Goal: Information Seeking & Learning: Learn about a topic

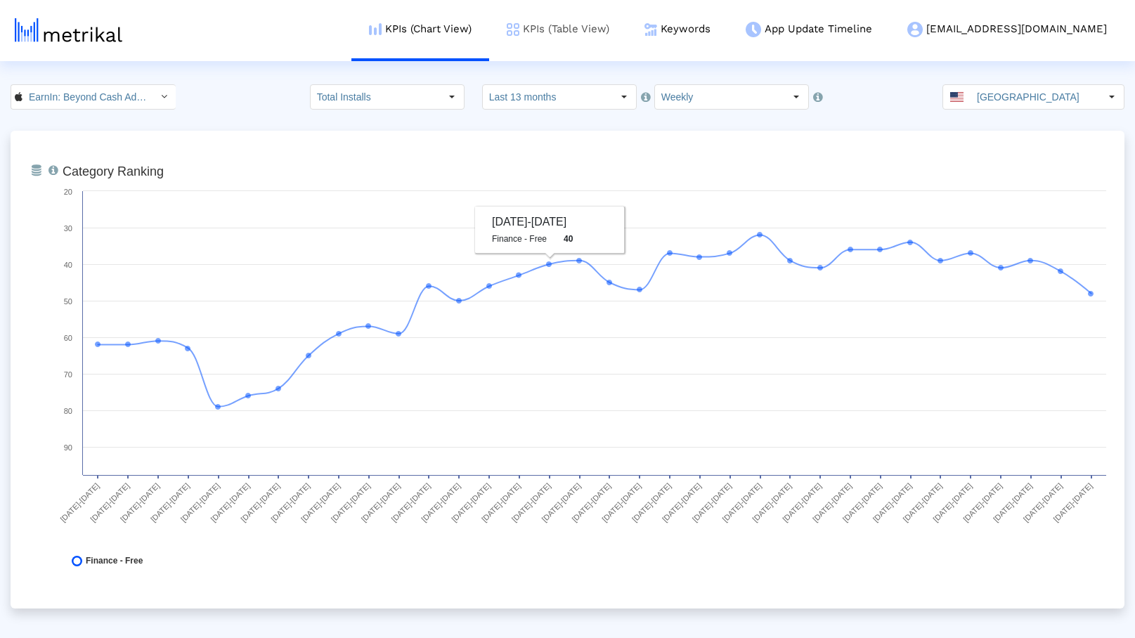
click at [627, 37] on link "KPIs (Table View)" at bounding box center [558, 29] width 138 height 58
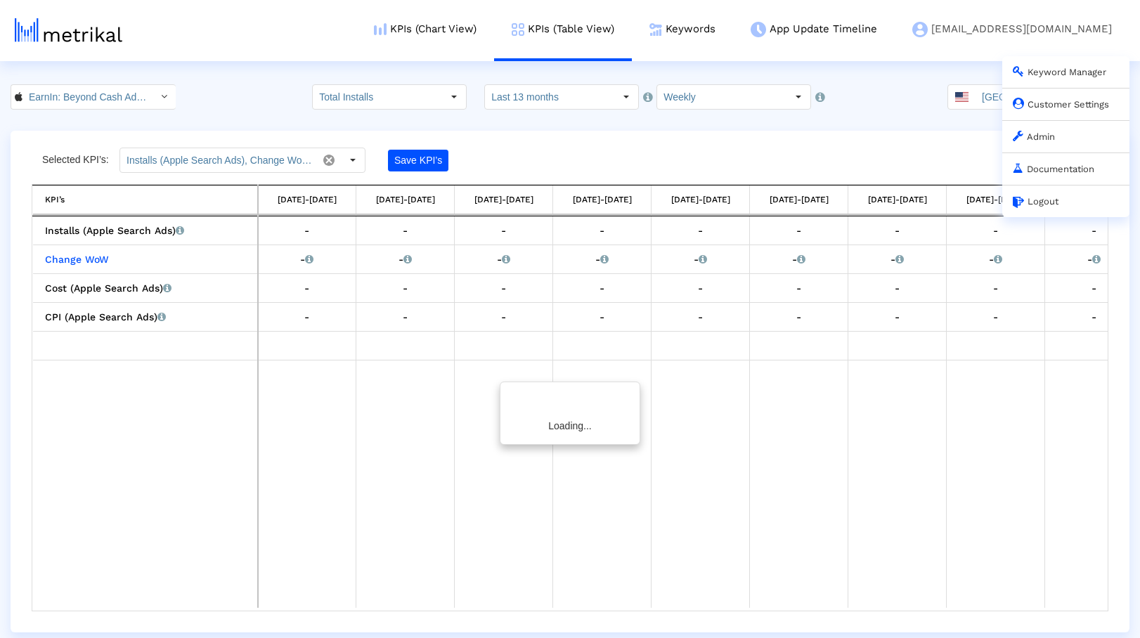
click at [1039, 137] on link "Admin" at bounding box center [1034, 136] width 42 height 11
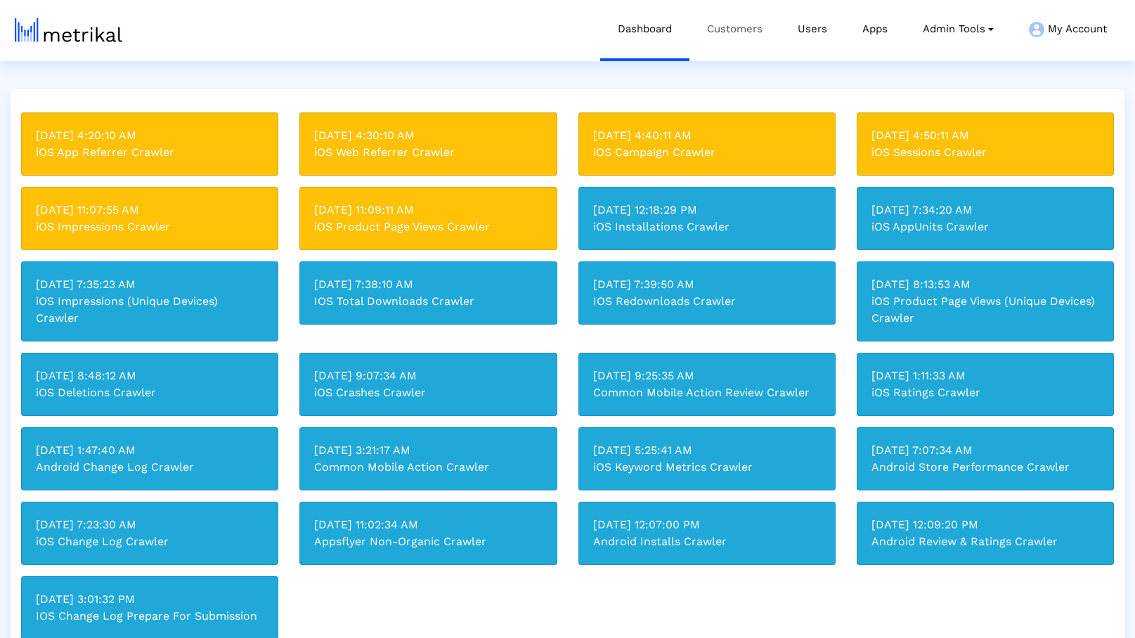
click at [744, 40] on link "Customers" at bounding box center [734, 29] width 91 height 58
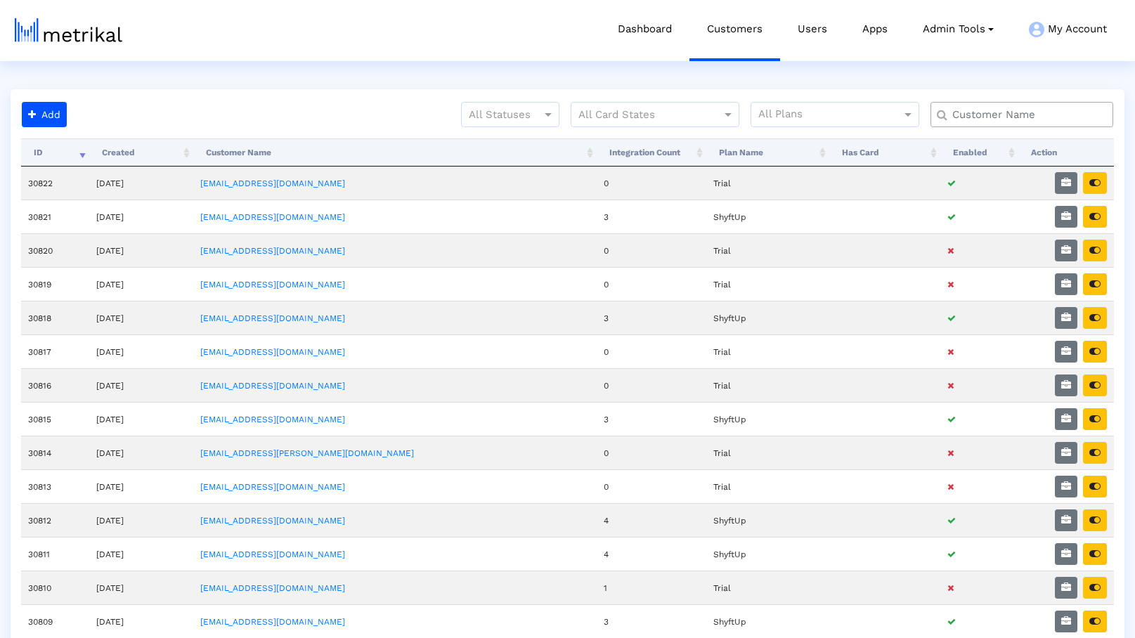
click at [1041, 119] on input "text" at bounding box center [1024, 115] width 165 height 15
click at [1040, 119] on input "text" at bounding box center [1024, 115] width 165 height 15
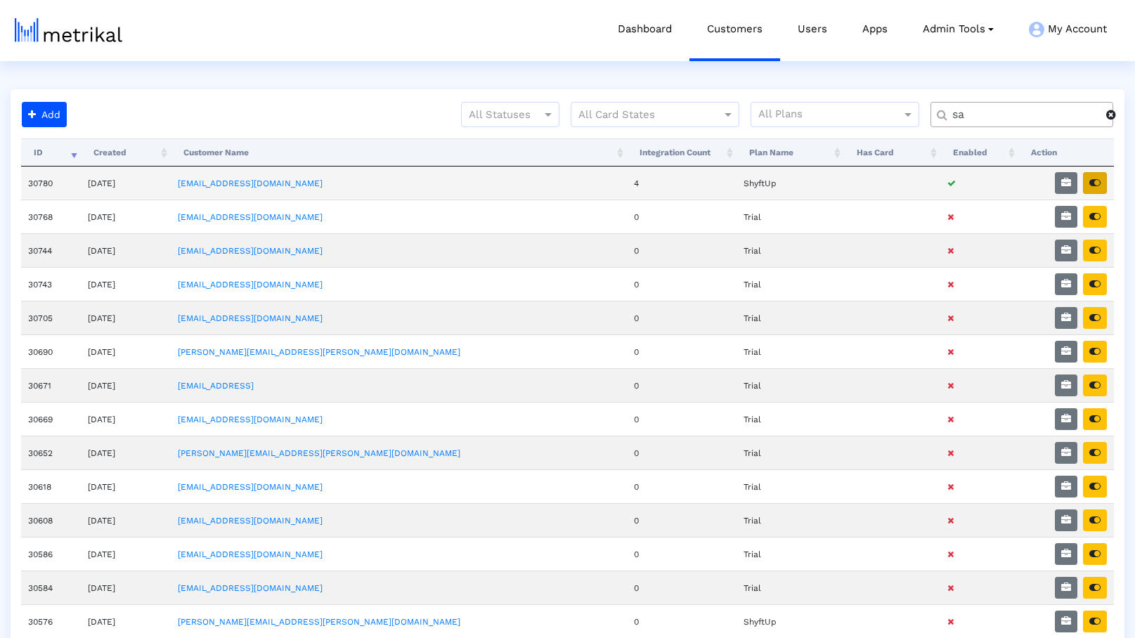
type input "sa"
click at [1086, 186] on button "button" at bounding box center [1095, 183] width 24 height 22
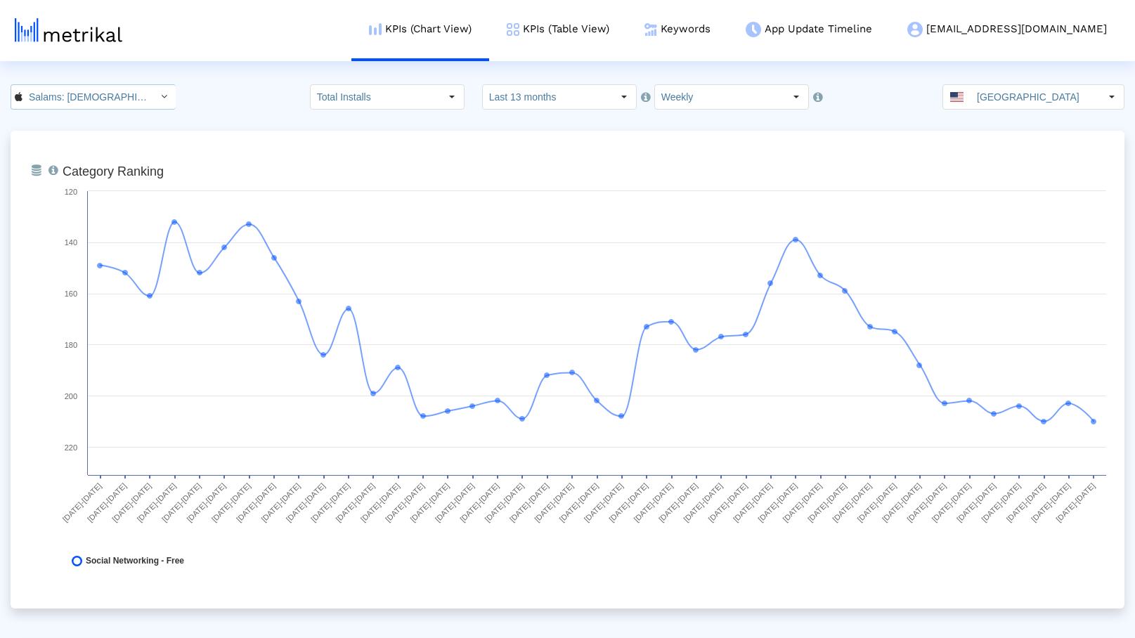
click at [96, 101] on input "Salams: [DEMOGRAPHIC_DATA] [DEMOGRAPHIC_DATA] Marriage < 965359176 >" at bounding box center [85, 97] width 126 height 24
click at [98, 136] on div "Salams - Where [DEMOGRAPHIC_DATA] Meet <com.minderapps.minder>" at bounding box center [87, 145] width 150 height 23
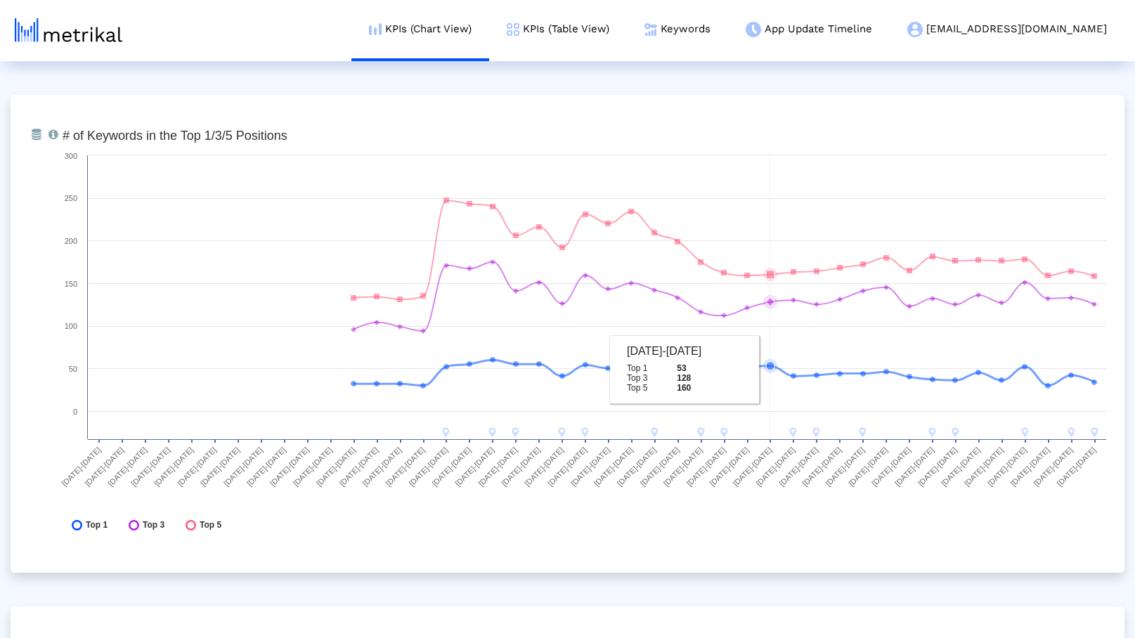
scroll to position [5130, 0]
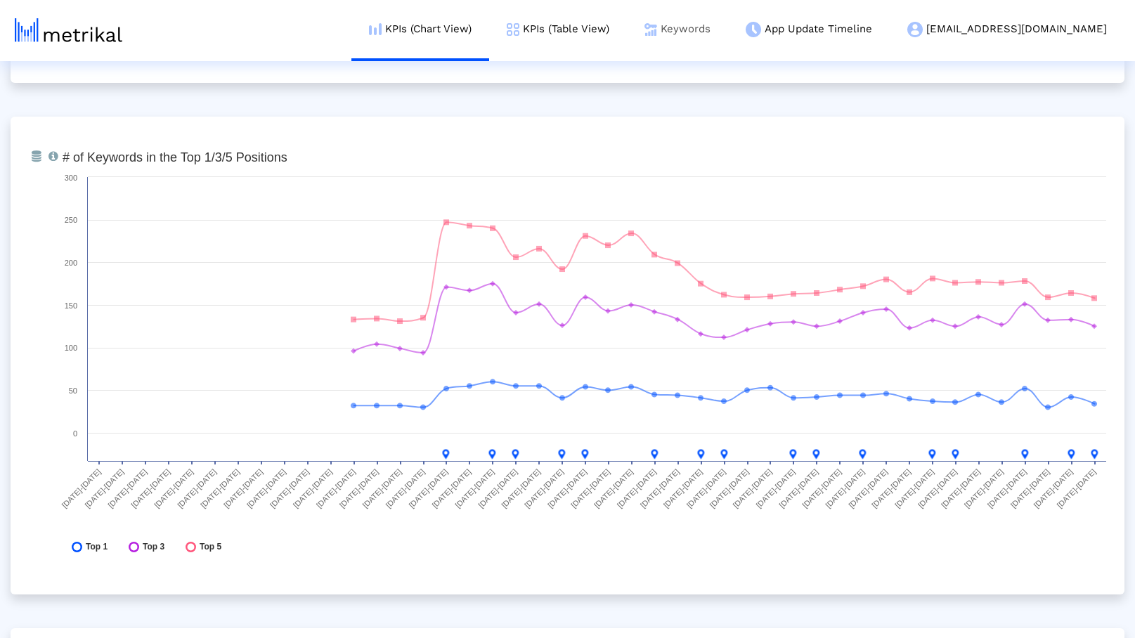
click at [728, 32] on link "Keywords" at bounding box center [677, 29] width 101 height 58
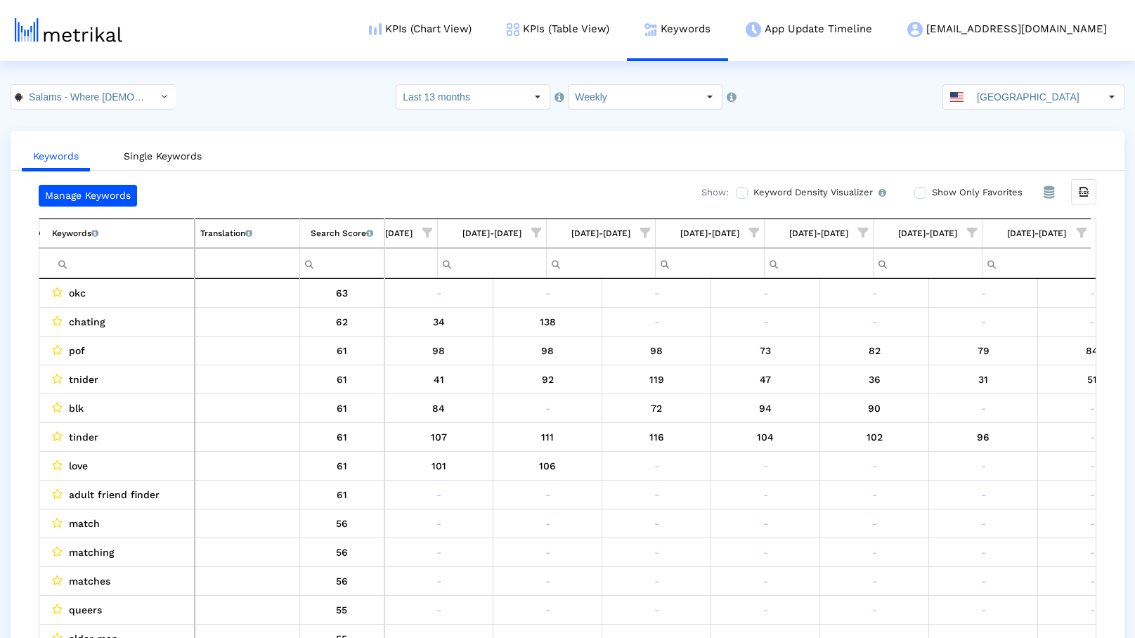
scroll to position [0, 2779]
click at [973, 233] on span "Show filter options for column '09/07/25-09/13/25'" at bounding box center [972, 233] width 10 height 10
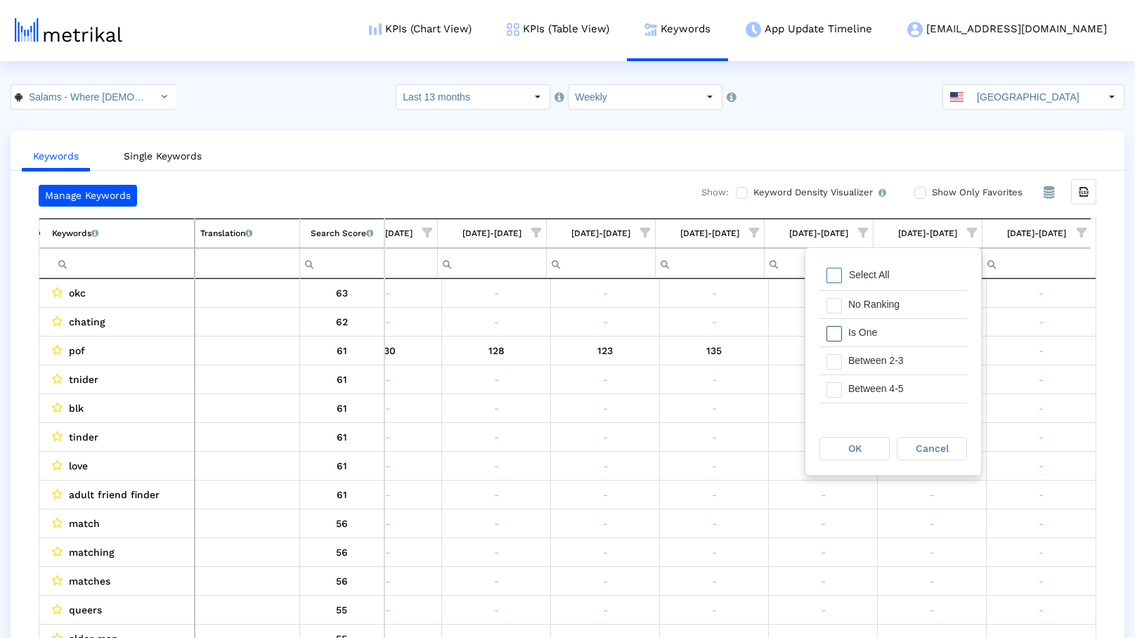
click at [845, 335] on div "Is One" at bounding box center [904, 332] width 126 height 27
click at [845, 367] on div "Between 2-3" at bounding box center [904, 360] width 126 height 27
click at [863, 446] on div "OK" at bounding box center [854, 449] width 69 height 22
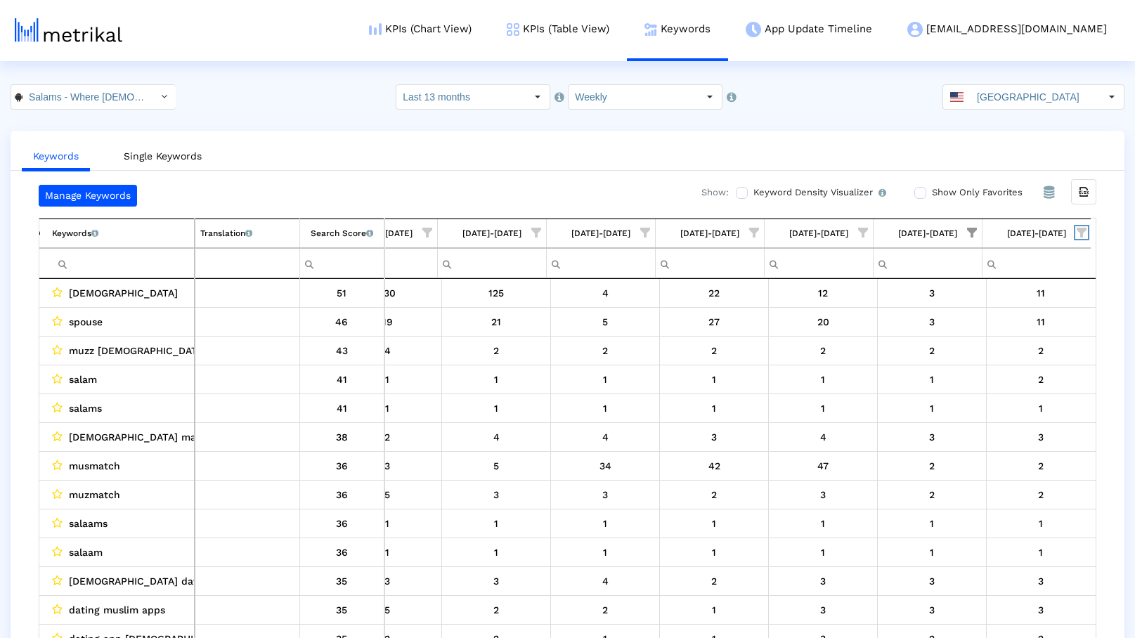
click at [1077, 231] on span "Show filter options for column '09/14/25-09/20/25'" at bounding box center [1082, 233] width 10 height 10
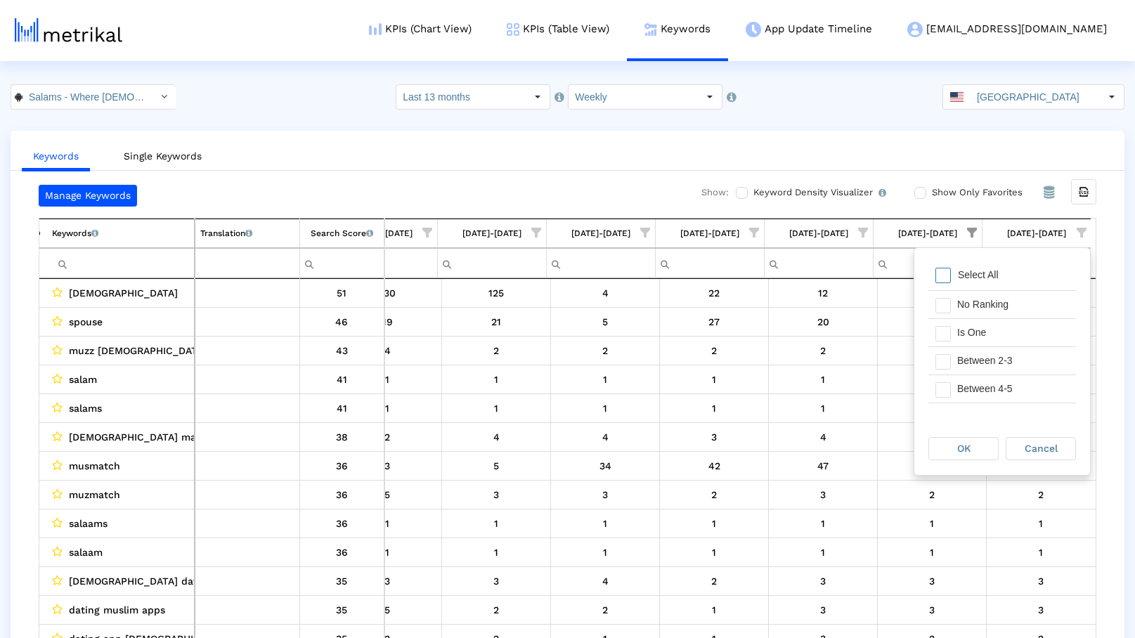
click at [942, 278] on span "Filter options" at bounding box center [942, 275] width 15 height 15
click at [946, 335] on span "Filter options" at bounding box center [942, 333] width 15 height 15
click at [942, 364] on span "Filter options" at bounding box center [942, 361] width 15 height 15
click at [963, 443] on span "OK" at bounding box center [963, 448] width 13 height 11
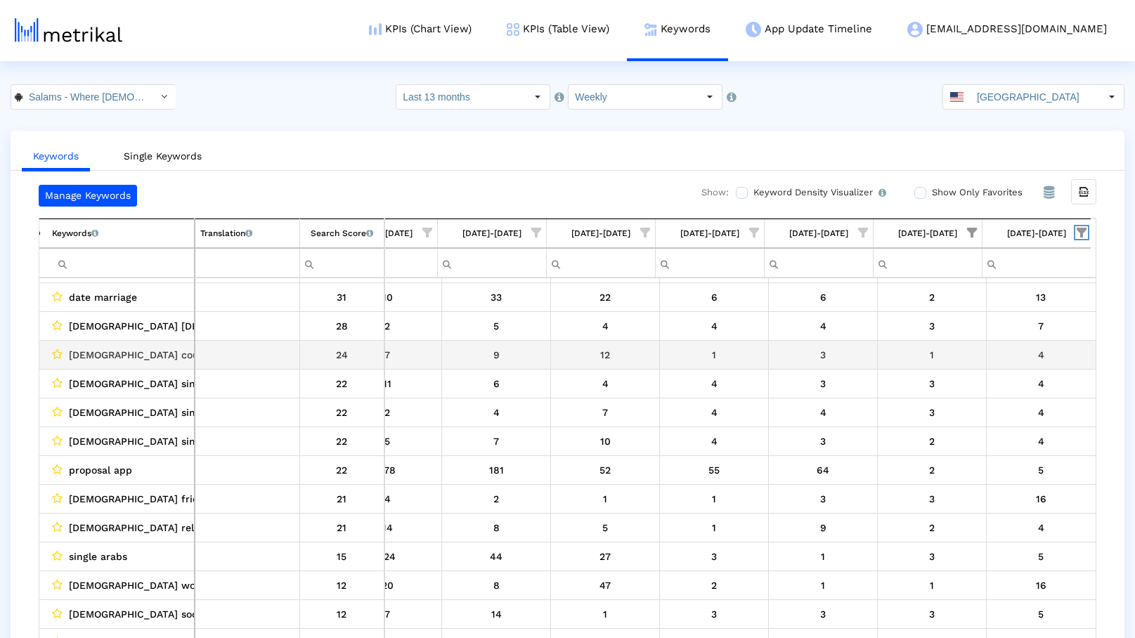
scroll to position [0, 0]
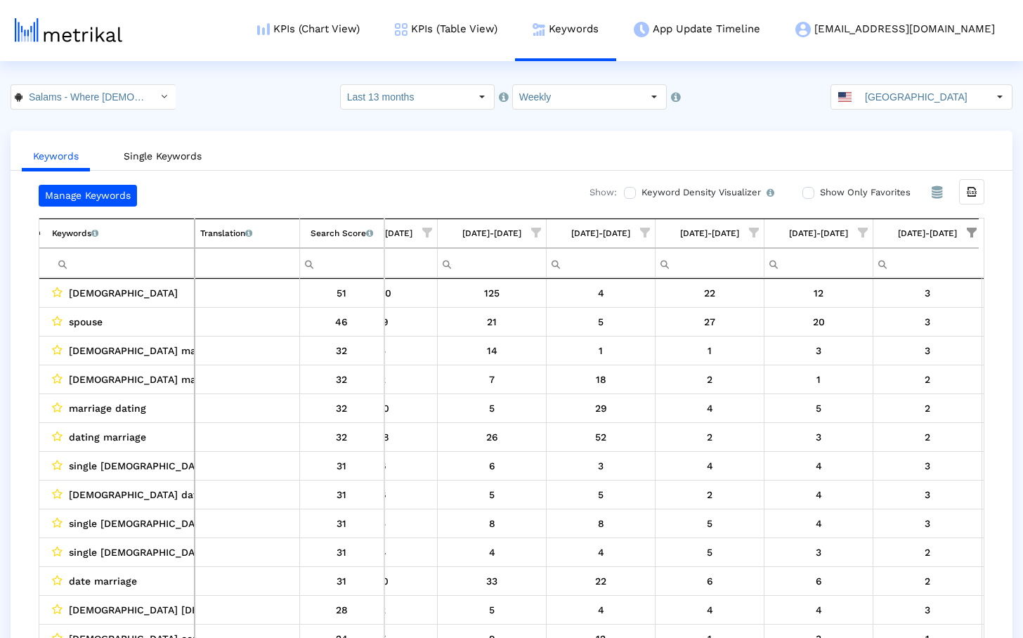
click at [867, 238] on span "Show filter options for column '08/31/25-09/06/25'" at bounding box center [863, 233] width 10 height 10
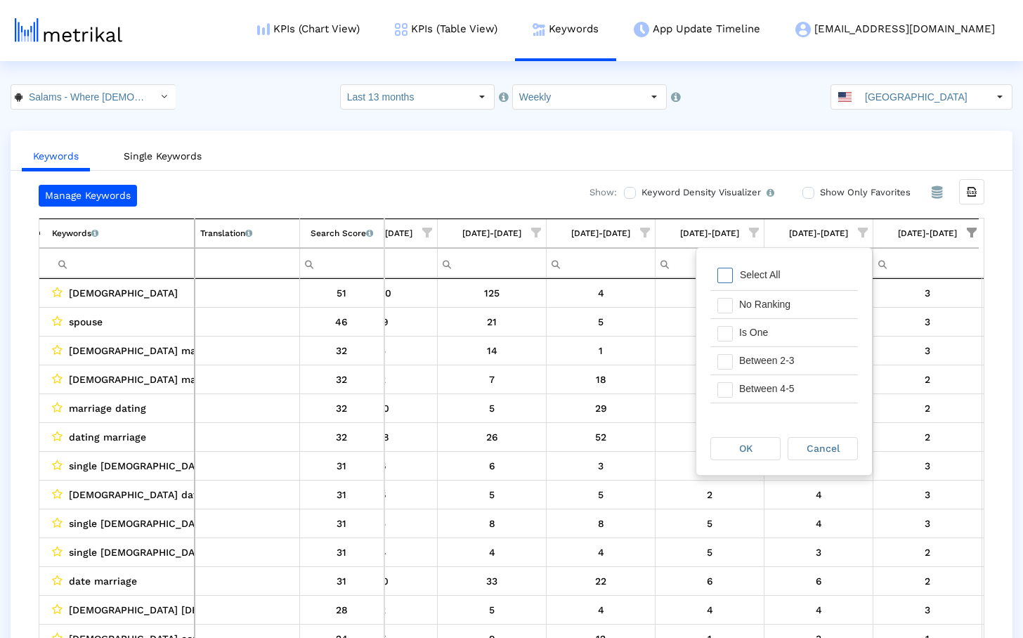
click at [967, 237] on span "Show filter options for column '09/07/25-09/13/25'" at bounding box center [972, 233] width 10 height 10
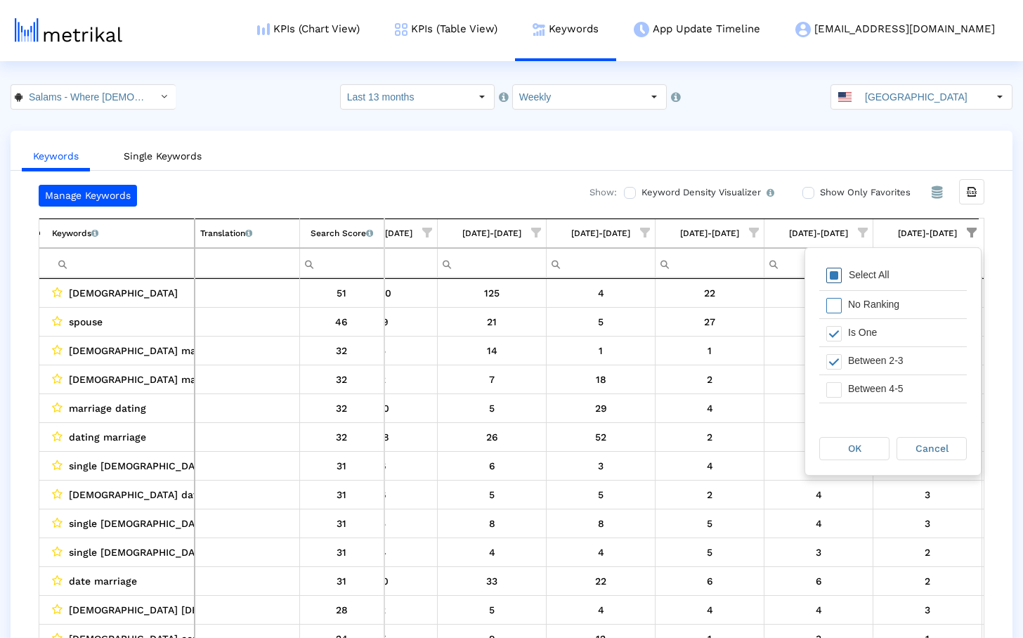
drag, startPoint x: 826, startPoint y: 283, endPoint x: 831, endPoint y: 277, distance: 7.6
click at [827, 282] on div "Select All" at bounding box center [893, 276] width 148 height 28
click at [831, 277] on span "Filter options" at bounding box center [833, 275] width 15 height 15
click at [834, 328] on span "Filter options" at bounding box center [833, 333] width 15 height 15
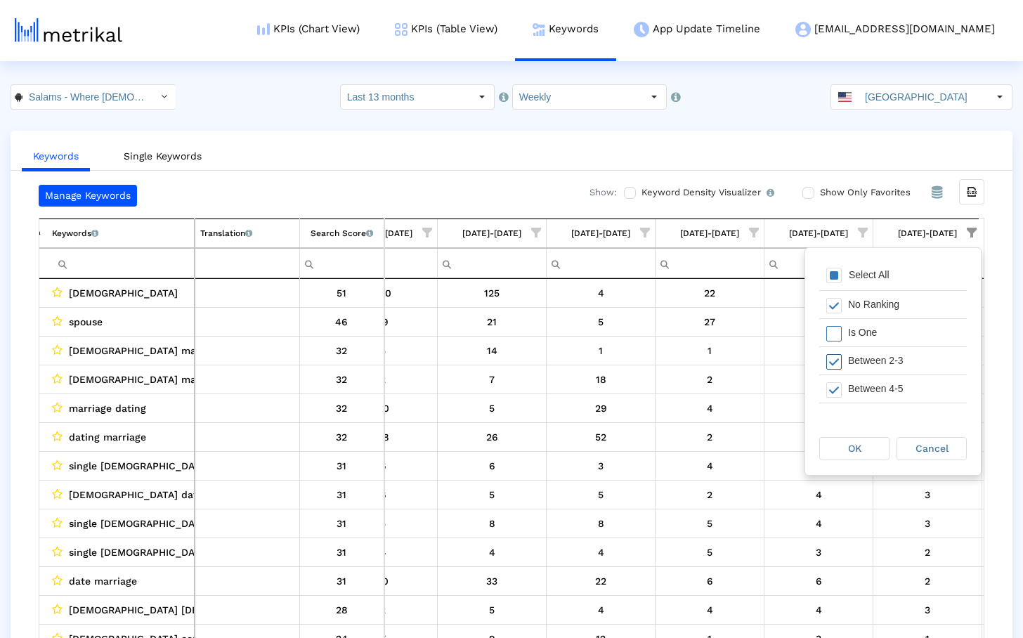
click at [836, 361] on span "Filter options" at bounding box center [833, 361] width 15 height 15
click at [849, 446] on span "OK" at bounding box center [854, 448] width 13 height 11
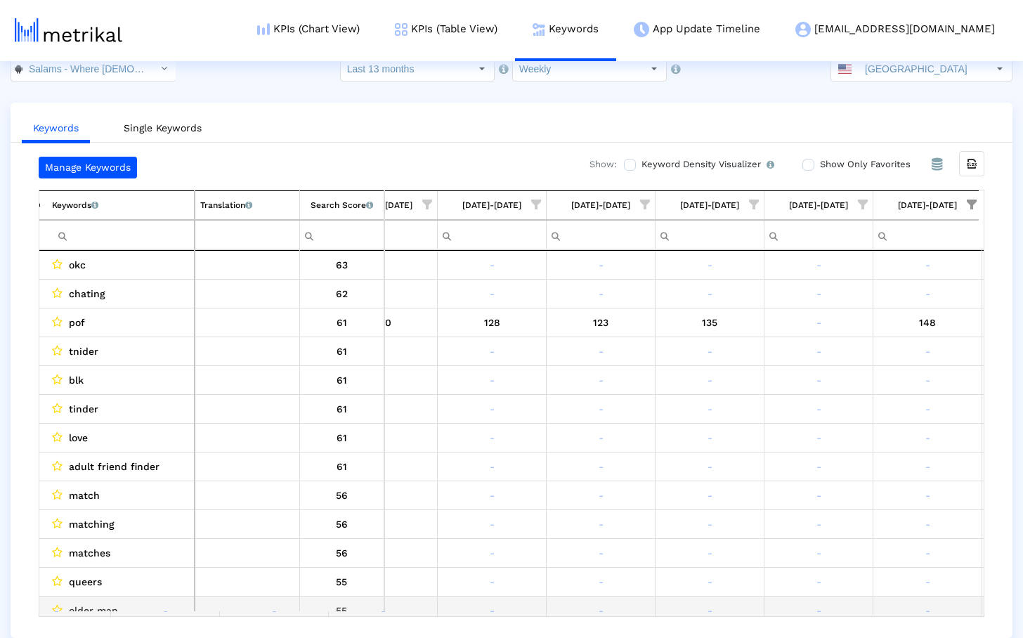
drag, startPoint x: 910, startPoint y: 616, endPoint x: 961, endPoint y: 601, distance: 53.6
click at [961, 601] on div "okc 63 - - - - - - - - - - - - - - - - - - - - - - - - - - - - - - - - chating …" at bounding box center [512, 433] width 946 height 368
click at [941, 608] on td "-" at bounding box center [928, 610] width 109 height 29
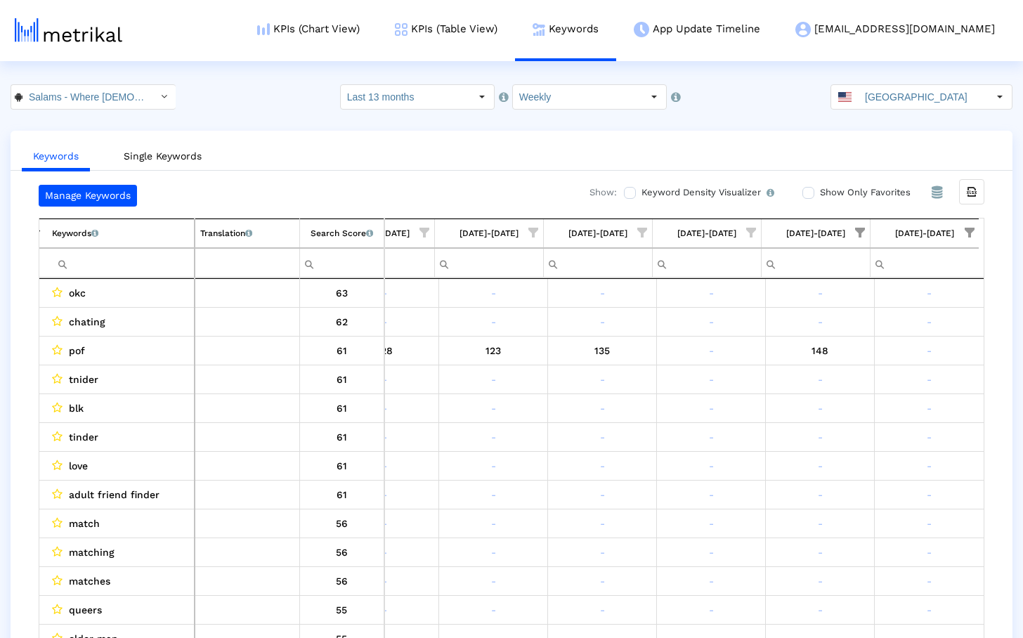
click at [860, 228] on span "Show filter options for column '09/07/25-09/13/25'" at bounding box center [860, 233] width 10 height 10
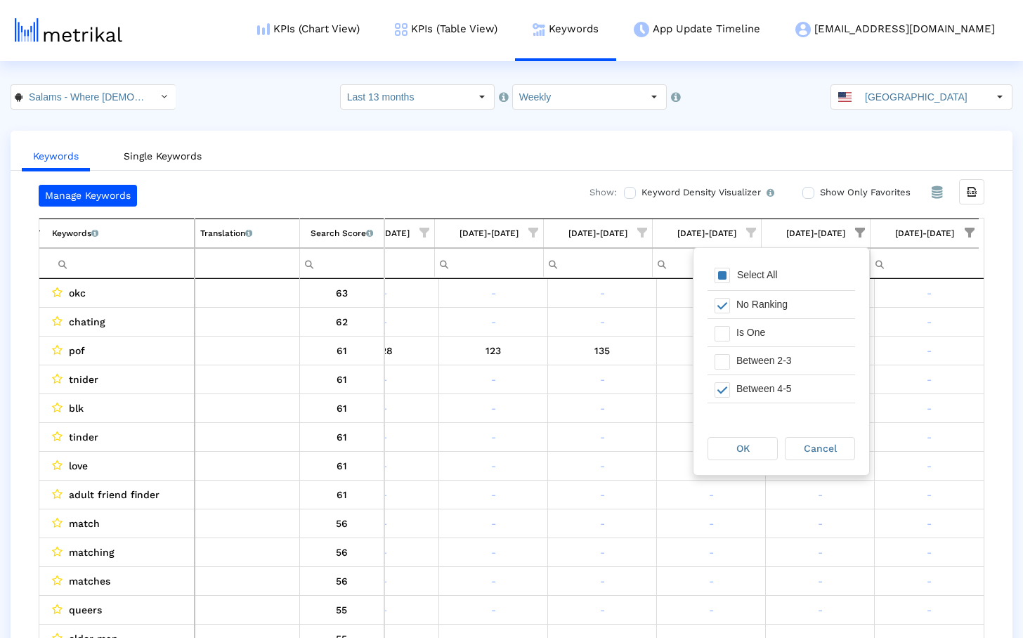
click at [727, 260] on div "Pull down to refresh... Release to refresh... Refreshing... Select All No Ranki…" at bounding box center [782, 335] width 176 height 174
click at [724, 269] on span "Filter options" at bounding box center [722, 275] width 15 height 15
click at [722, 273] on span "Filter options" at bounding box center [722, 275] width 15 height 15
click at [725, 333] on span "Filter options" at bounding box center [722, 333] width 15 height 15
click at [722, 366] on span "Filter options" at bounding box center [722, 361] width 15 height 15
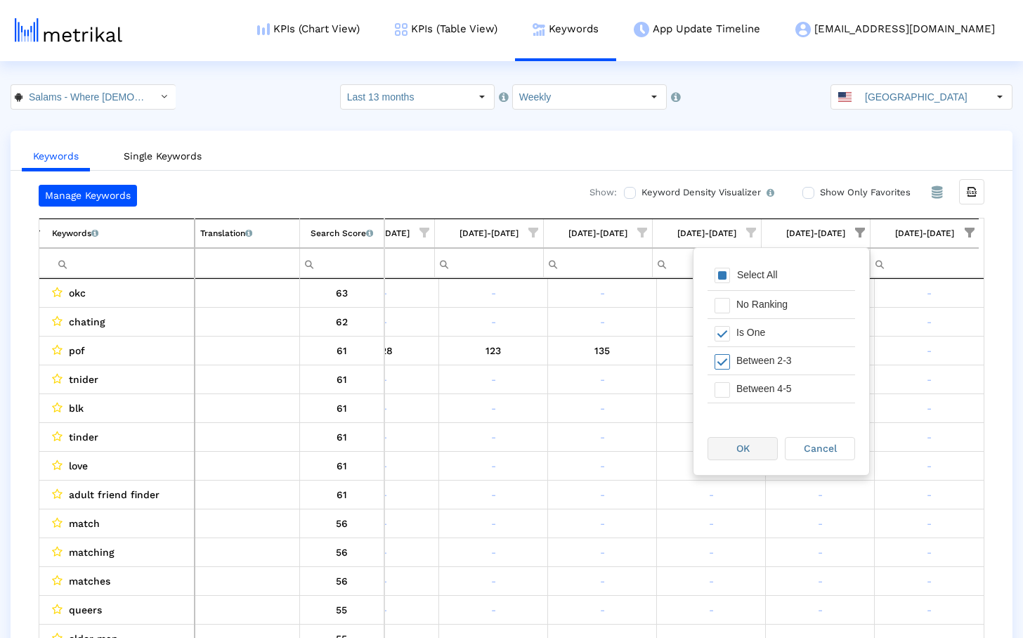
click at [753, 455] on div "OK" at bounding box center [742, 449] width 69 height 22
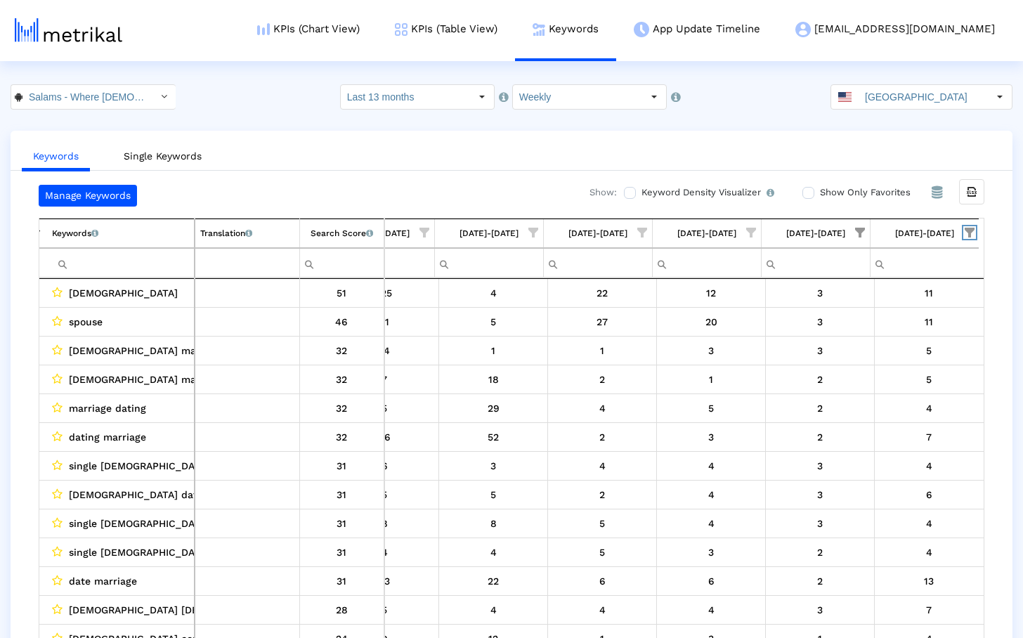
click at [965, 229] on span "Show filter options for column '09/14/25-09/20/25'" at bounding box center [970, 233] width 10 height 10
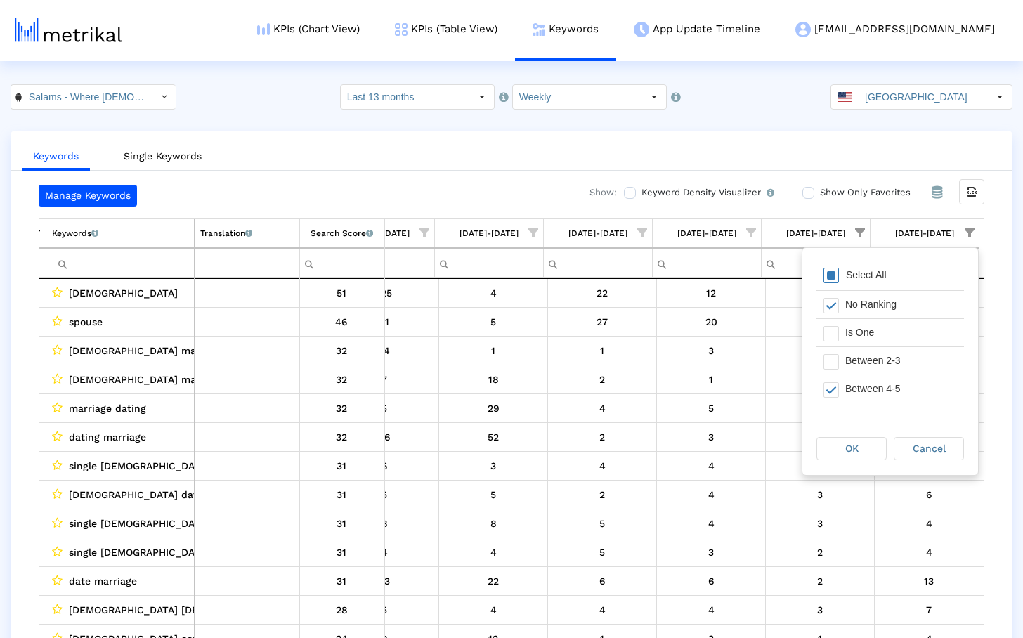
click at [836, 274] on span "Filter options" at bounding box center [831, 275] width 15 height 15
drag, startPoint x: 828, startPoint y: 331, endPoint x: 831, endPoint y: 341, distance: 10.2
click at [828, 331] on span "Filter options" at bounding box center [831, 333] width 15 height 15
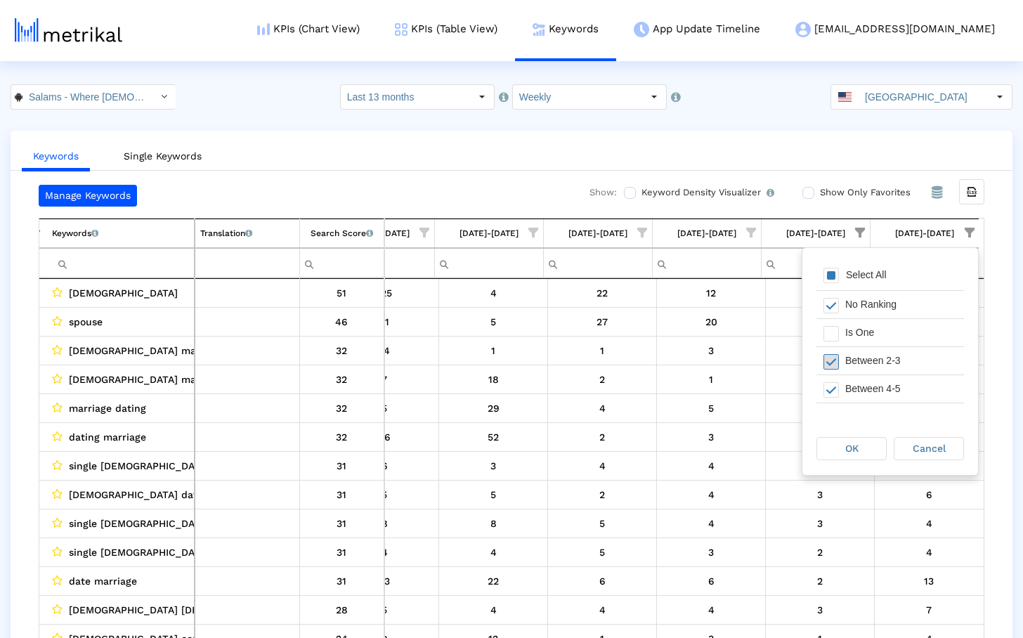
click at [830, 363] on span "Filter options" at bounding box center [831, 361] width 15 height 15
click at [848, 450] on span "OK" at bounding box center [851, 448] width 13 height 11
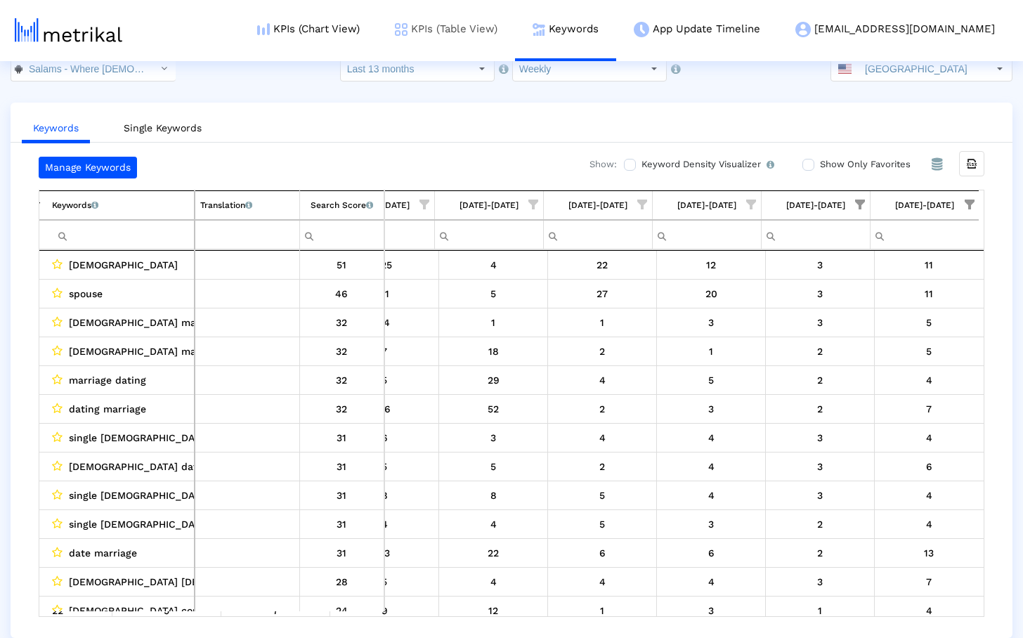
click at [515, 32] on link "KPIs (Table View)" at bounding box center [446, 29] width 138 height 58
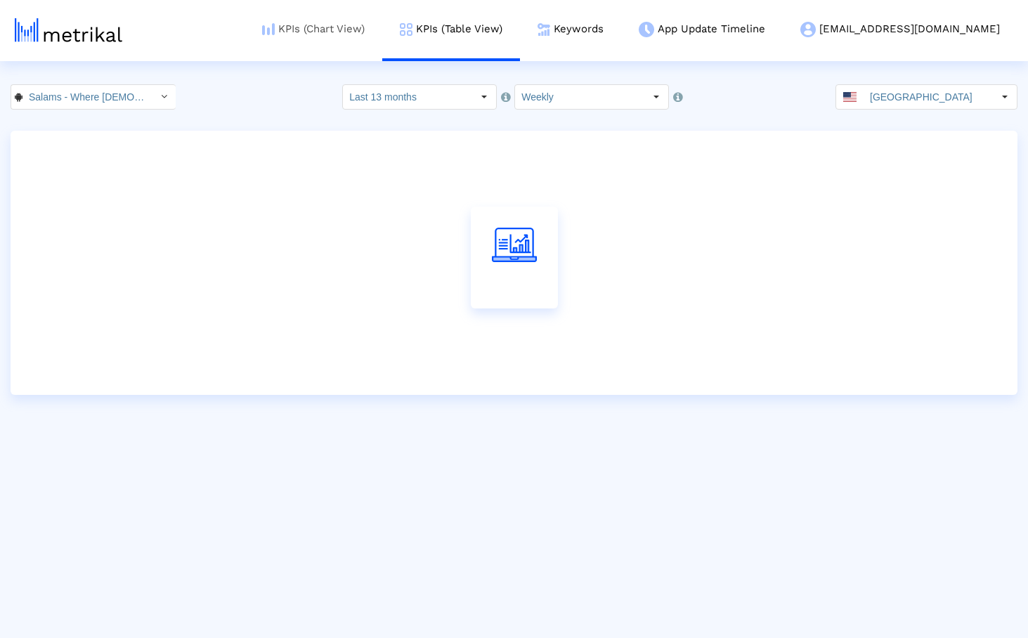
click at [372, 43] on link "KPIs (Chart View)" at bounding box center [314, 29] width 138 height 58
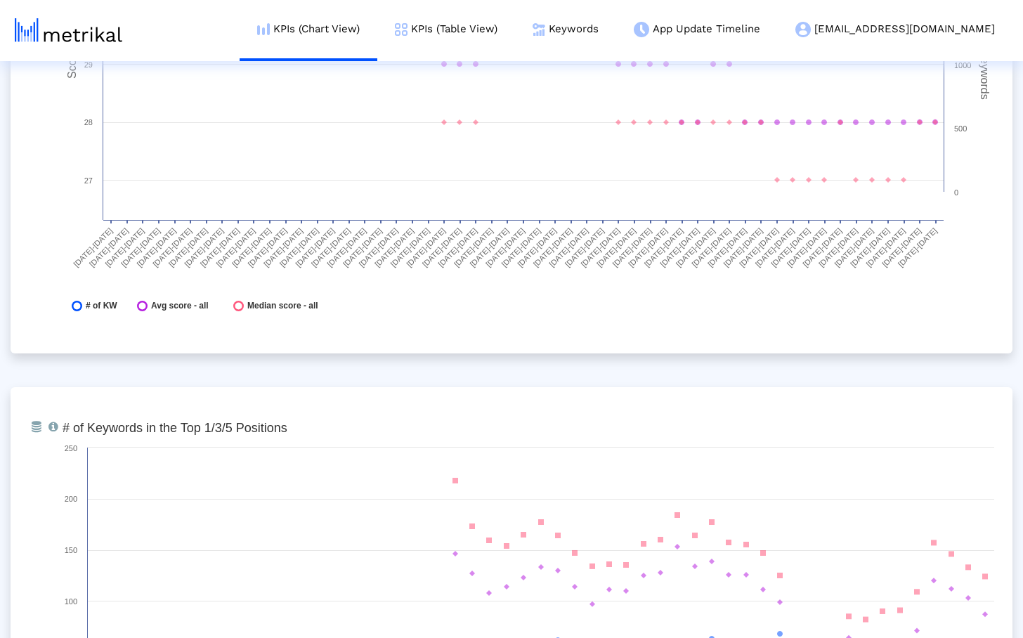
scroll to position [3973, 0]
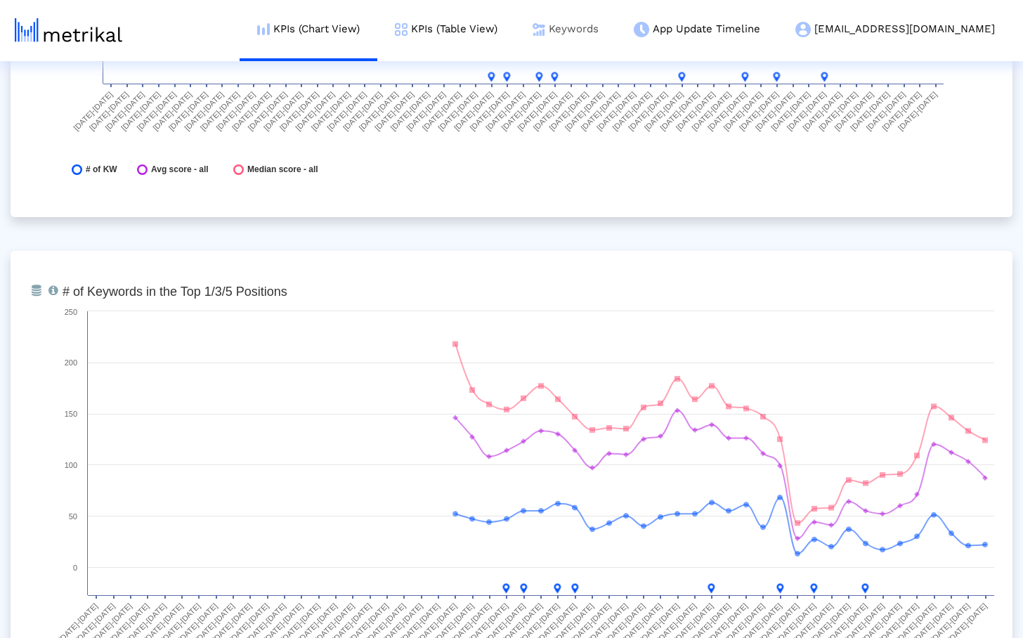
click at [616, 31] on link "Keywords" at bounding box center [565, 29] width 101 height 58
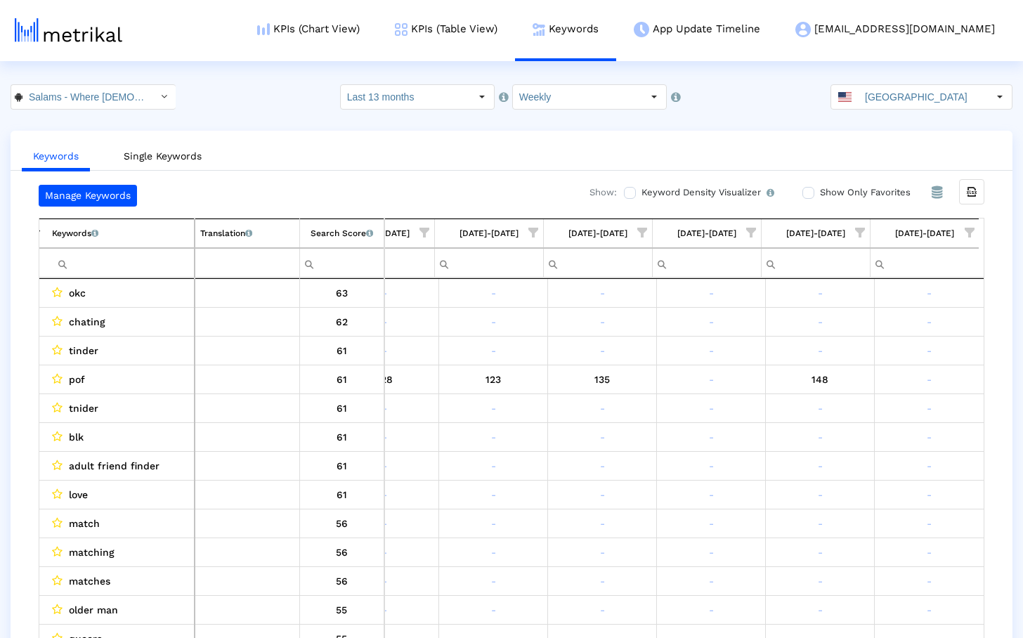
scroll to position [28, 0]
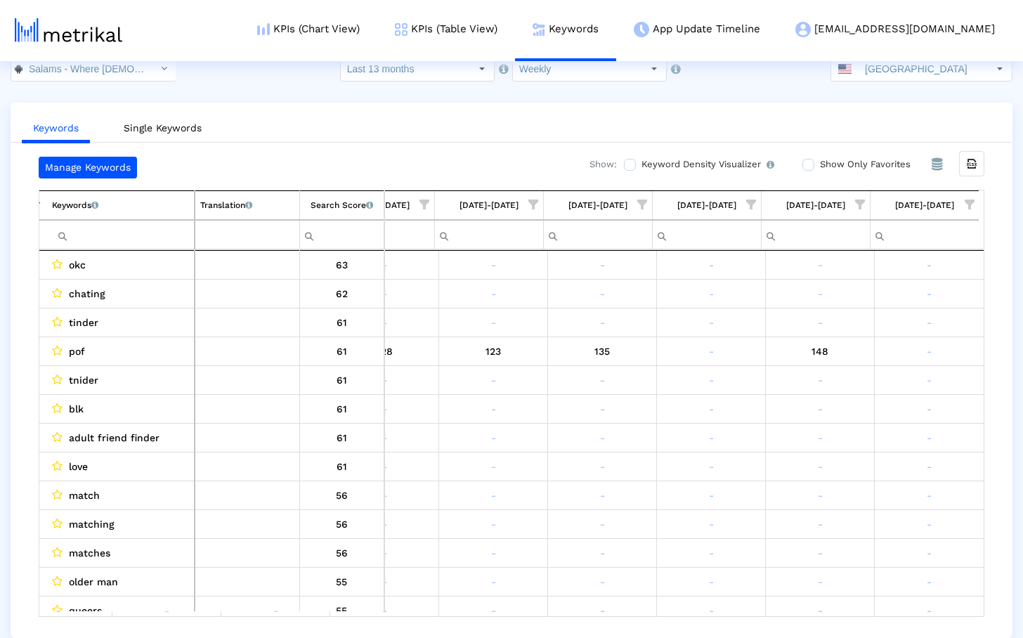
click at [864, 209] on span "Show filter options for column '09/07/25-09/13/25'" at bounding box center [860, 205] width 10 height 10
click at [723, 301] on span "Filter options" at bounding box center [722, 305] width 15 height 15
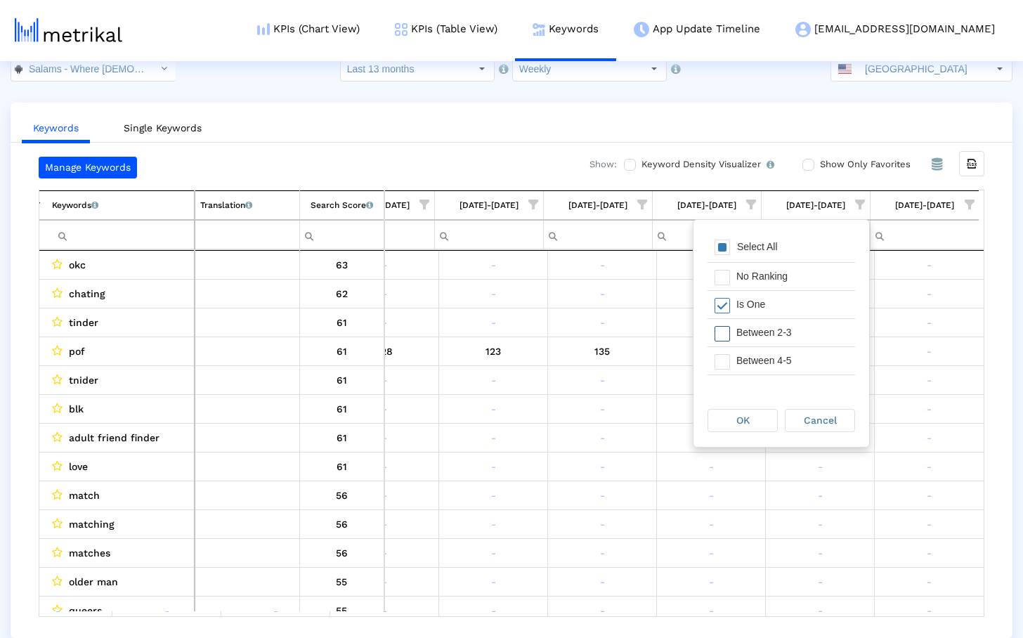
click at [726, 344] on div "Filter options" at bounding box center [719, 332] width 22 height 27
drag, startPoint x: 748, startPoint y: 412, endPoint x: 775, endPoint y: 393, distance: 33.3
click at [748, 413] on div "OK" at bounding box center [742, 421] width 69 height 22
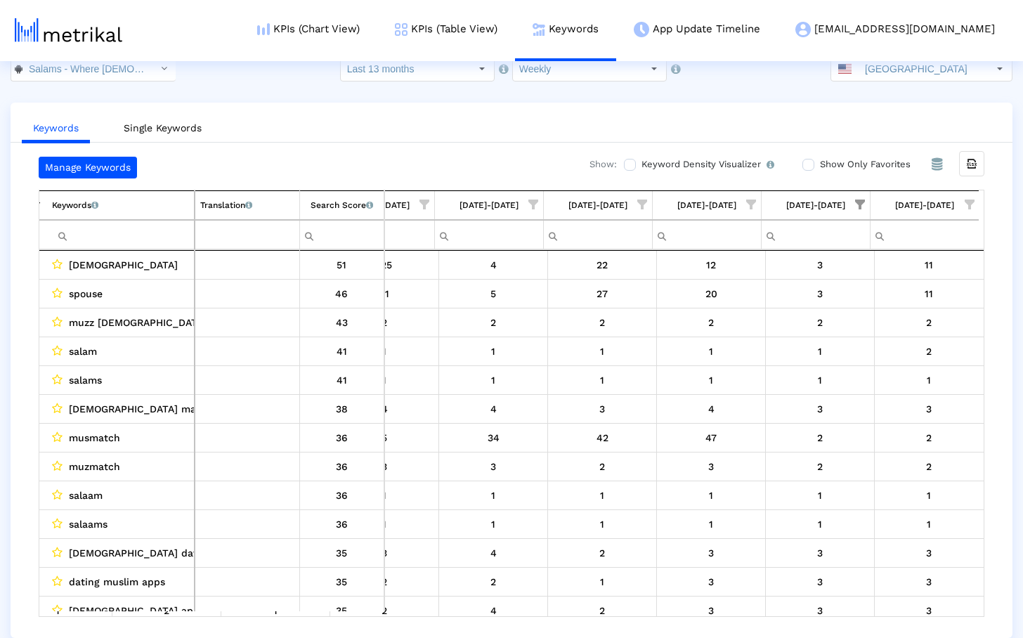
click at [971, 209] on span "Show filter options for column '09/14/25-09/20/25'" at bounding box center [970, 205] width 10 height 10
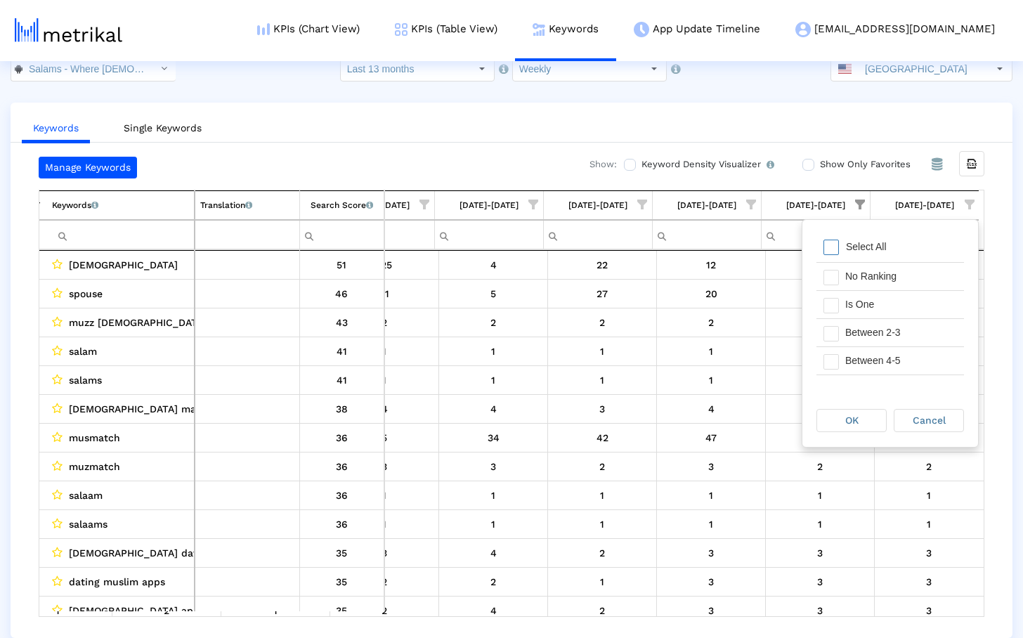
click at [831, 252] on span "Filter options" at bounding box center [831, 247] width 15 height 15
click at [831, 315] on div "Filter options" at bounding box center [828, 304] width 22 height 27
click at [832, 328] on span "Filter options" at bounding box center [831, 333] width 15 height 15
click at [848, 419] on span "OK" at bounding box center [851, 420] width 13 height 11
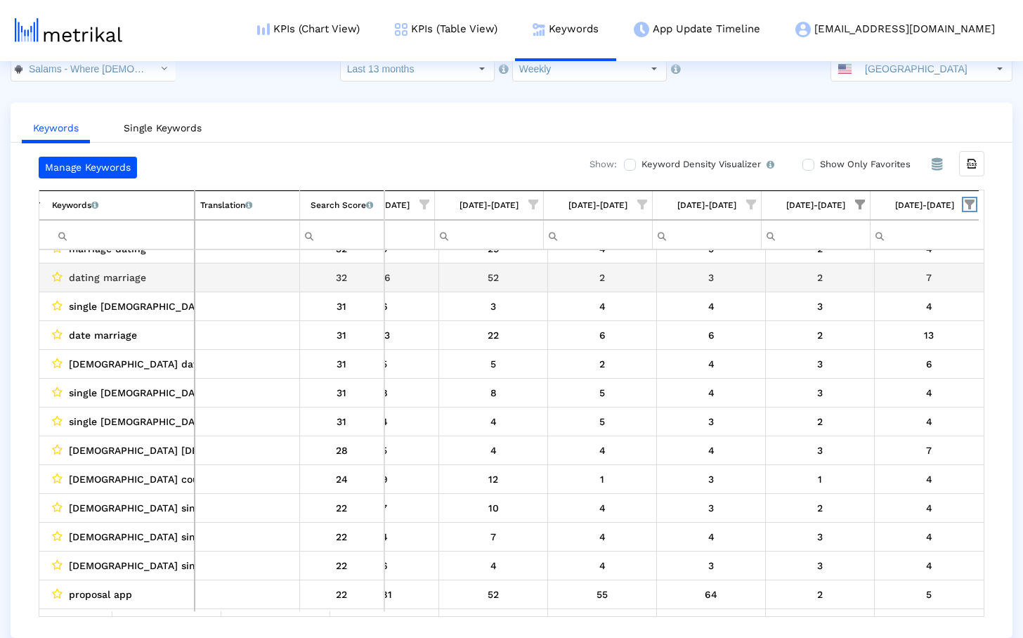
scroll to position [134, 2890]
